Goal: Entertainment & Leisure: Consume media (video, audio)

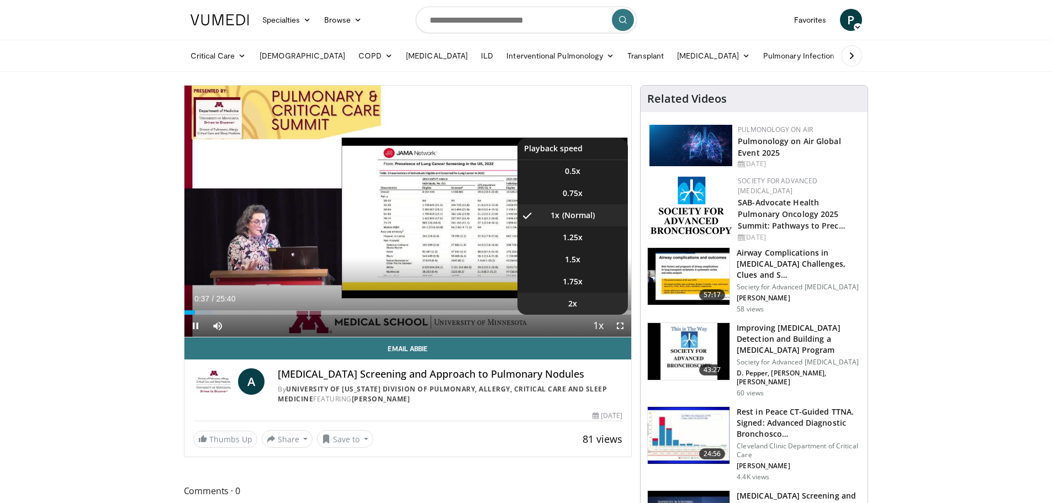
click at [580, 302] on li "2x" at bounding box center [572, 304] width 110 height 22
click at [579, 257] on span "1.5x" at bounding box center [572, 259] width 15 height 11
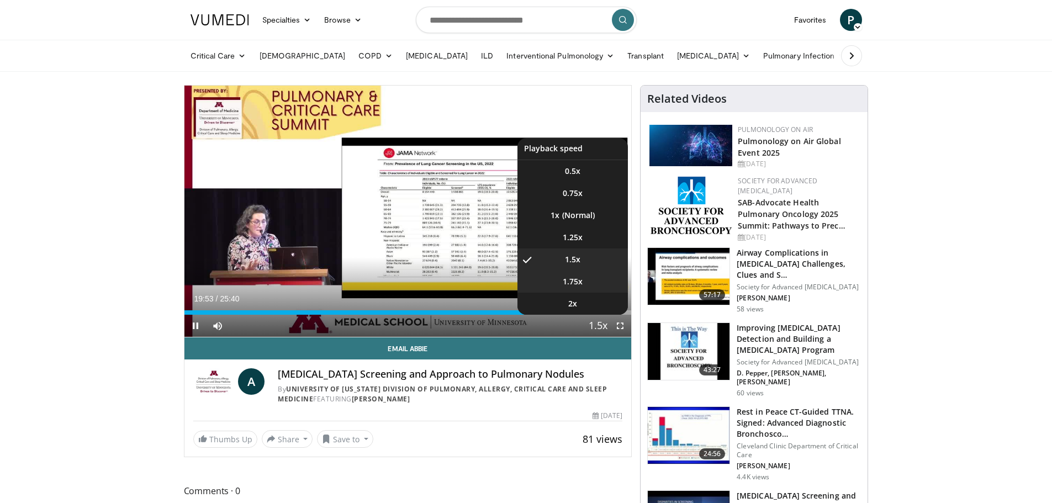
click at [580, 279] on span "1.75x" at bounding box center [573, 281] width 20 height 11
